Goal: Transaction & Acquisition: Purchase product/service

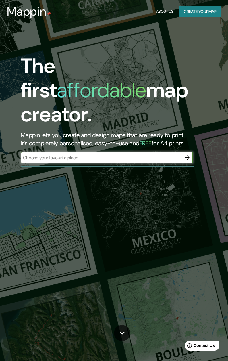
click at [113, 154] on input "text" at bounding box center [101, 157] width 161 height 7
type input "[GEOGRAPHIC_DATA]"
click at [188, 155] on icon "button" at bounding box center [187, 157] width 5 height 5
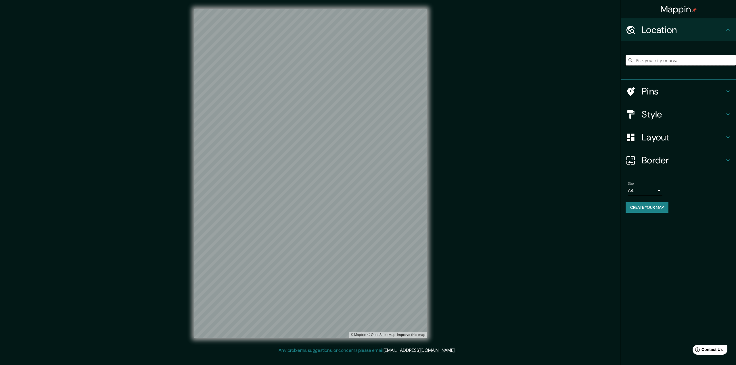
click at [228, 63] on input "Pick your city or area" at bounding box center [680, 60] width 110 height 10
click at [228, 62] on input "Pick your city or area" at bounding box center [680, 60] width 110 height 10
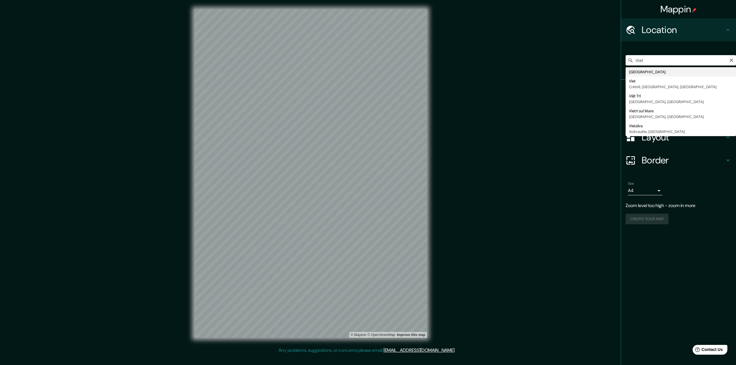
type input "[GEOGRAPHIC_DATA]"
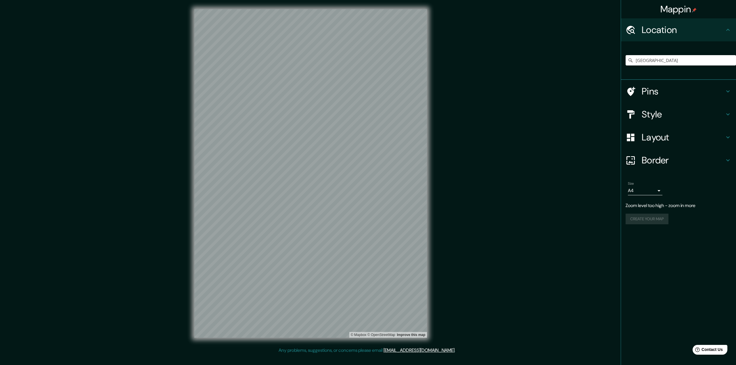
click at [228, 113] on h4 "Style" at bounding box center [683, 114] width 83 height 11
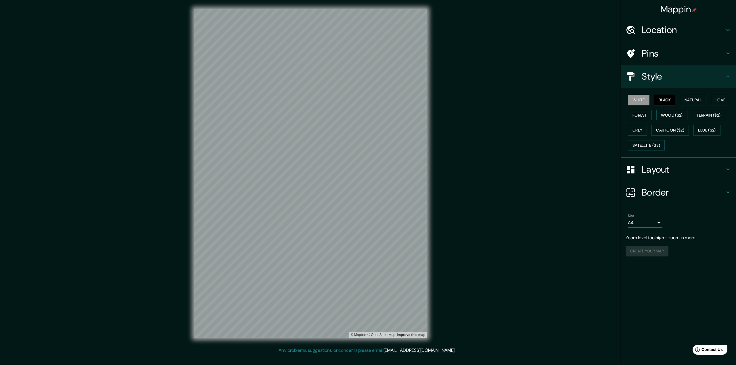
click at [228, 98] on button "Black" at bounding box center [665, 100] width 22 height 11
click at [228, 99] on button "Natural" at bounding box center [693, 100] width 26 height 11
click at [228, 143] on button "Satellite ($3)" at bounding box center [646, 145] width 37 height 11
click at [228, 133] on button "Cartoon ($2)" at bounding box center [669, 130] width 37 height 11
click at [228, 117] on button "Wood ($2)" at bounding box center [671, 115] width 31 height 11
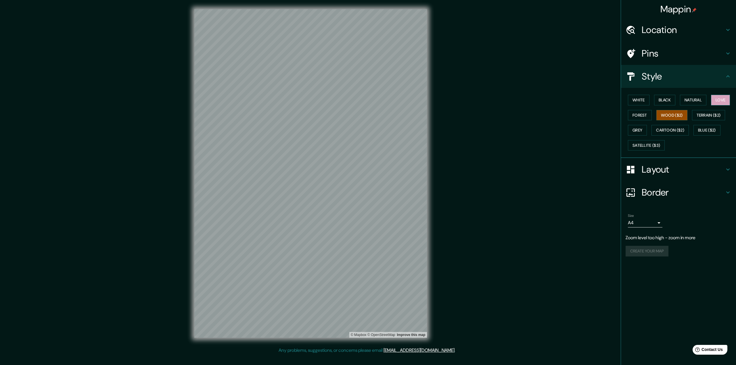
click at [228, 103] on button "Love" at bounding box center [720, 100] width 19 height 11
click at [228, 115] on button "Forest" at bounding box center [640, 115] width 24 height 11
click at [228, 129] on button "Blue ($2)" at bounding box center [706, 130] width 27 height 11
click at [228, 134] on button "Grey" at bounding box center [637, 130] width 19 height 11
click at [228, 147] on button "Satellite ($3)" at bounding box center [646, 145] width 37 height 11
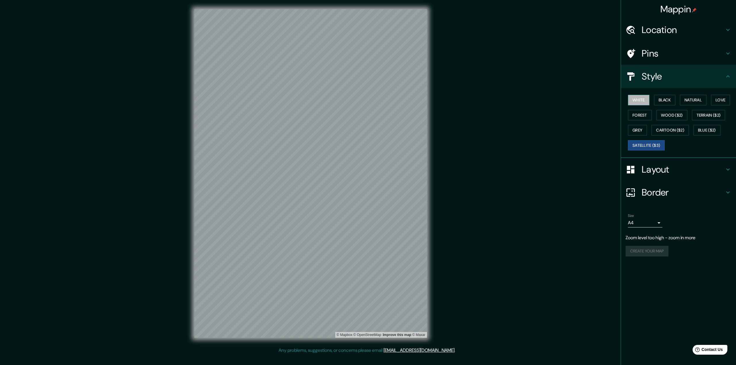
click at [228, 103] on button "White" at bounding box center [639, 100] width 22 height 11
click at [228, 172] on h4 "Layout" at bounding box center [683, 169] width 83 height 11
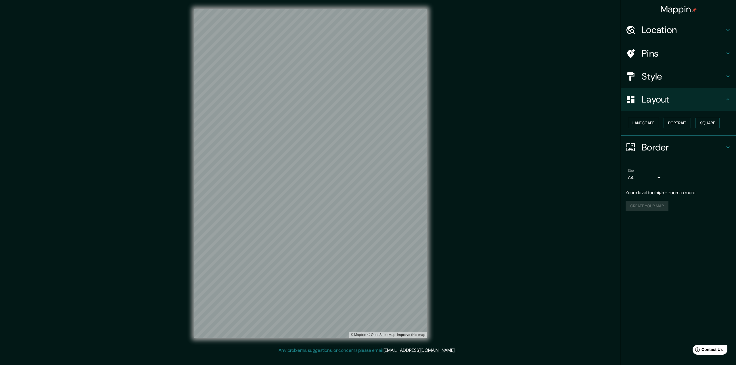
click at [228, 145] on h4 "Border" at bounding box center [683, 147] width 83 height 11
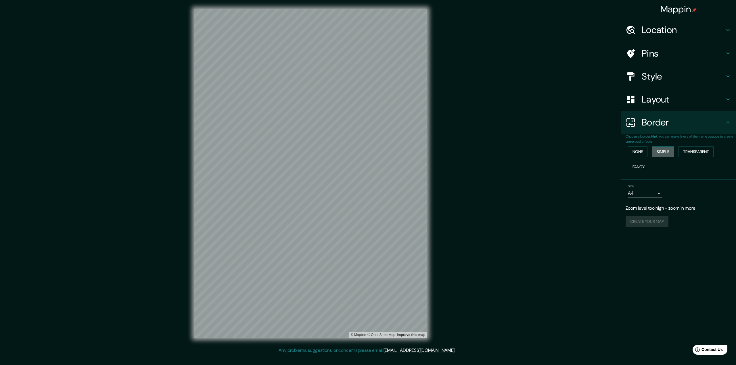
click at [228, 151] on button "Simple" at bounding box center [663, 152] width 22 height 11
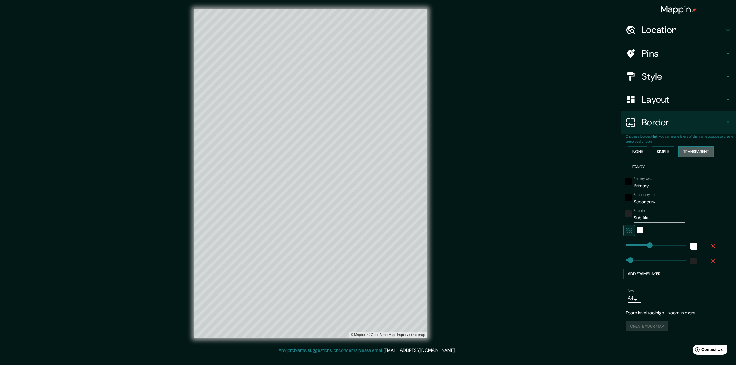
click at [228, 154] on button "Transparent" at bounding box center [695, 152] width 35 height 11
click at [228, 151] on button "Simple" at bounding box center [663, 152] width 22 height 11
click at [228, 151] on button "Transparent" at bounding box center [695, 152] width 35 height 11
click at [228, 149] on button "Simple" at bounding box center [663, 152] width 22 height 11
click at [228, 153] on button "None" at bounding box center [638, 152] width 20 height 11
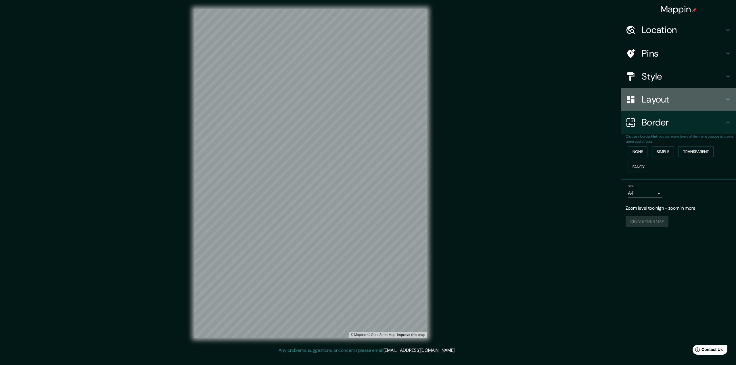
click at [228, 99] on h4 "Layout" at bounding box center [683, 99] width 83 height 11
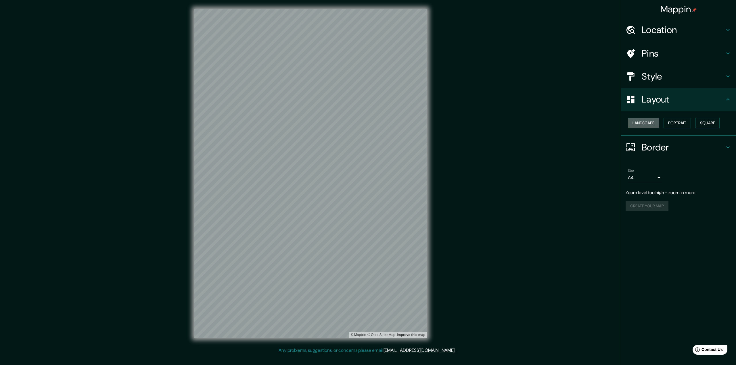
click at [228, 122] on button "Landscape" at bounding box center [643, 123] width 31 height 11
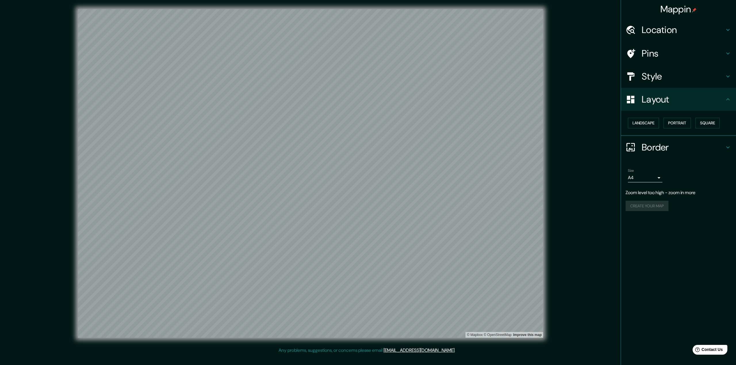
click at [228, 80] on h4 "Style" at bounding box center [683, 76] width 83 height 11
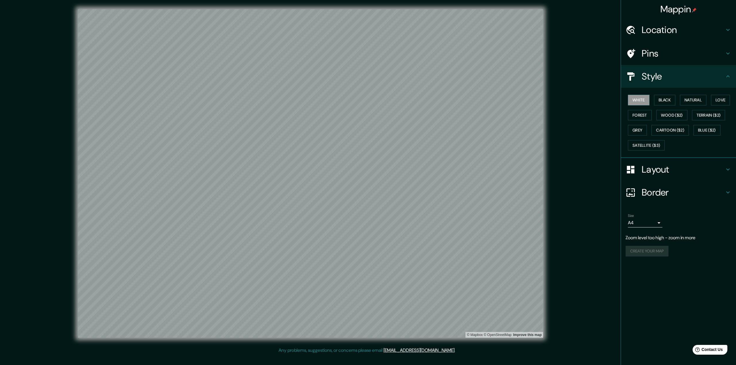
click at [228, 35] on h4 "Location" at bounding box center [683, 29] width 83 height 11
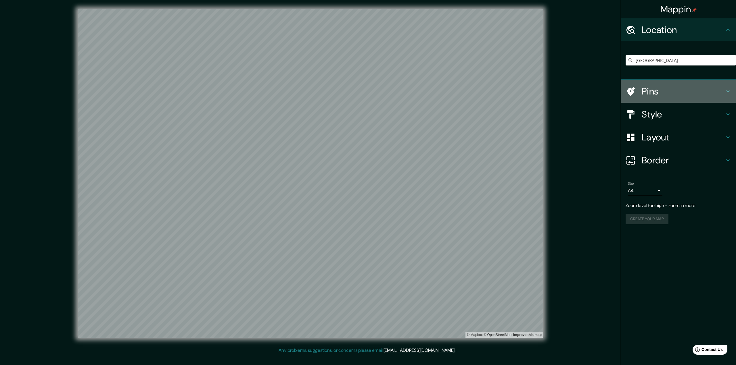
click at [228, 90] on h4 "Pins" at bounding box center [683, 91] width 83 height 11
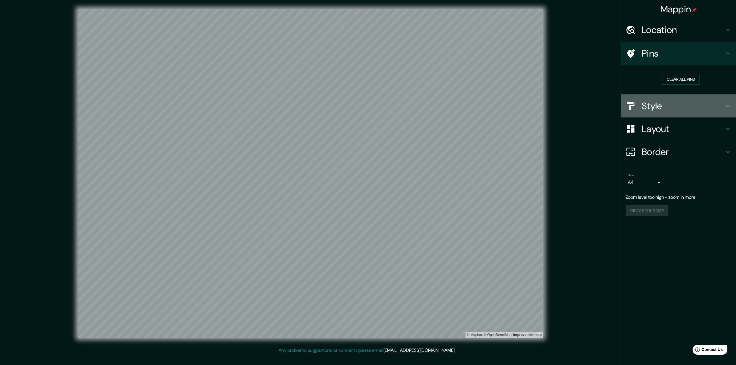
click at [228, 103] on h4 "Style" at bounding box center [683, 105] width 83 height 11
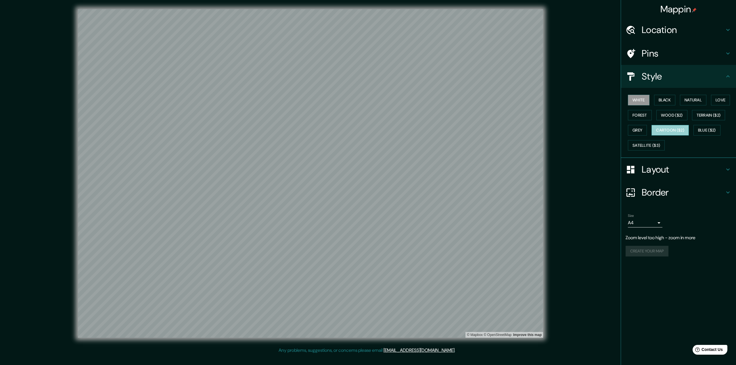
click at [228, 132] on button "Cartoon ($2)" at bounding box center [669, 130] width 37 height 11
click at [228, 128] on button "Grey" at bounding box center [637, 130] width 19 height 11
click at [228, 117] on button "Forest" at bounding box center [640, 115] width 24 height 11
click at [228, 99] on button "Love" at bounding box center [720, 100] width 19 height 11
click at [228, 99] on button "Natural" at bounding box center [693, 100] width 26 height 11
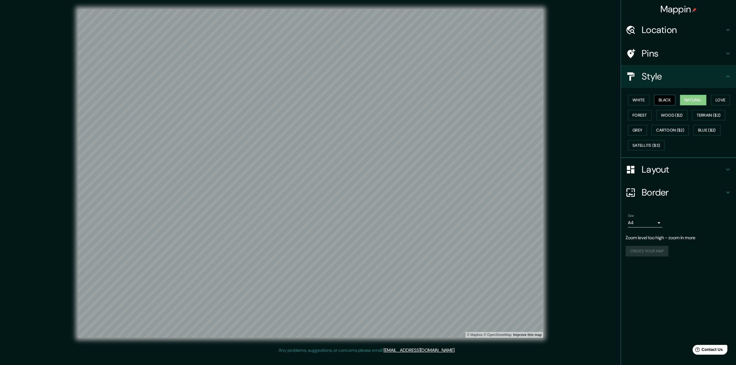
click at [228, 99] on button "Black" at bounding box center [665, 100] width 22 height 11
click at [228, 101] on button "Black" at bounding box center [665, 100] width 22 height 11
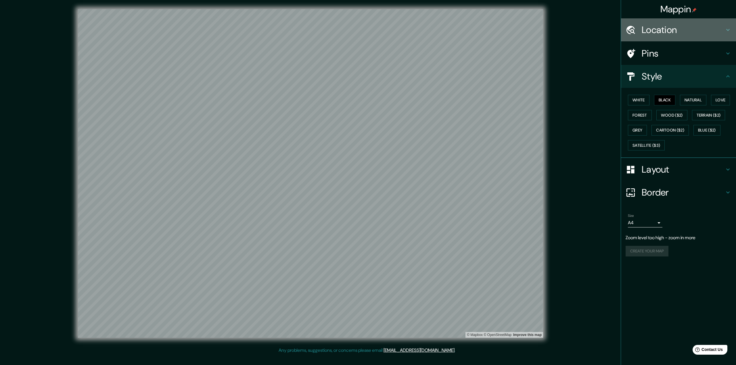
click at [228, 28] on h4 "Location" at bounding box center [683, 29] width 83 height 11
